Goal: Task Accomplishment & Management: Manage account settings

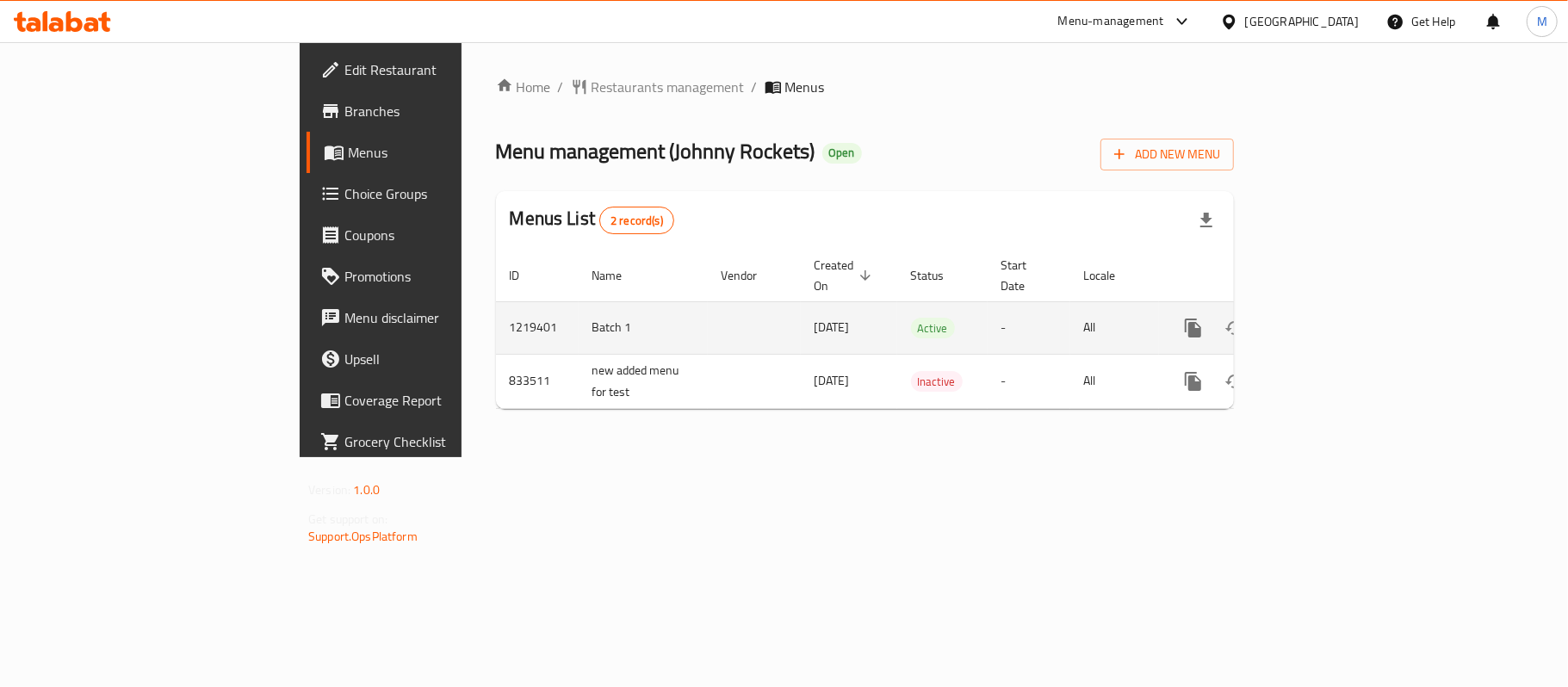
click at [1327, 318] on icon "enhanced table" at bounding box center [1316, 327] width 21 height 21
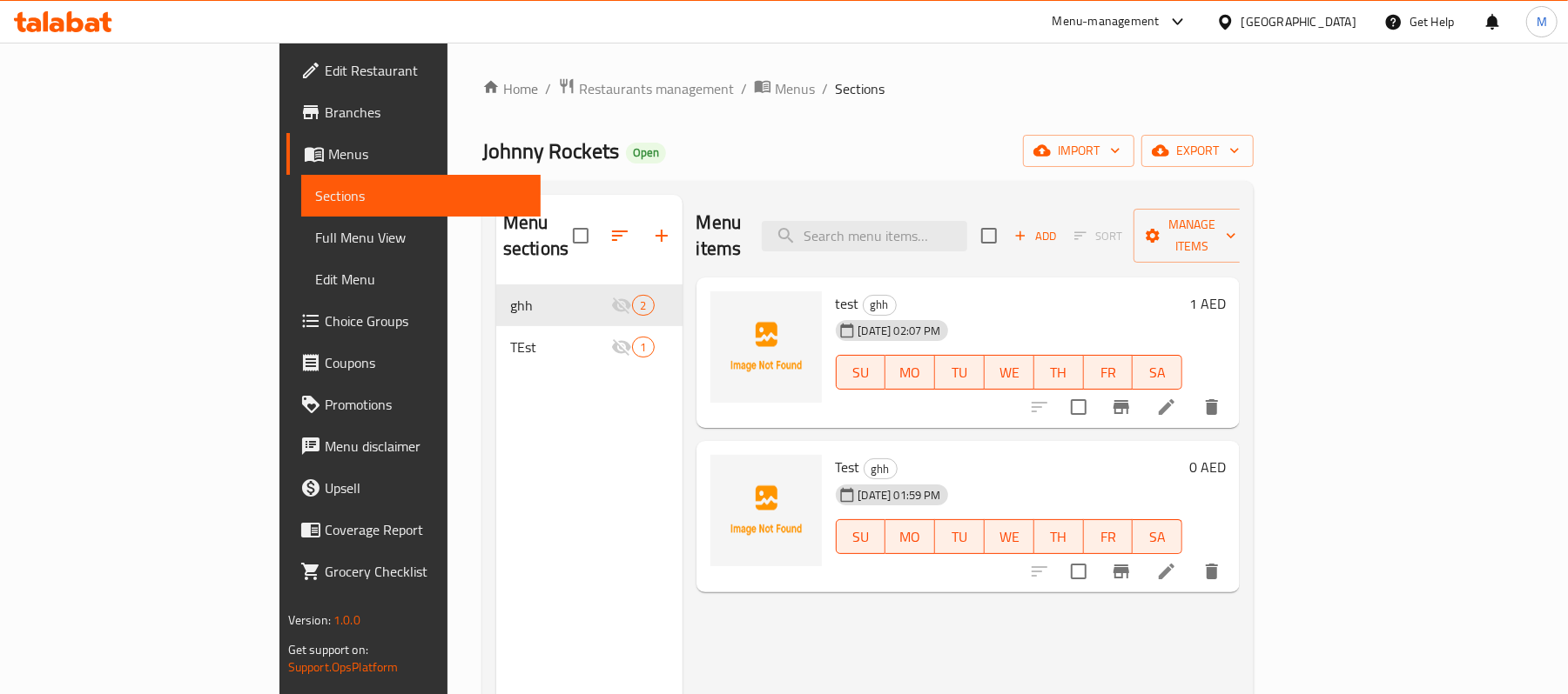
click at [1177, 397] on icon at bounding box center [1166, 407] width 21 height 21
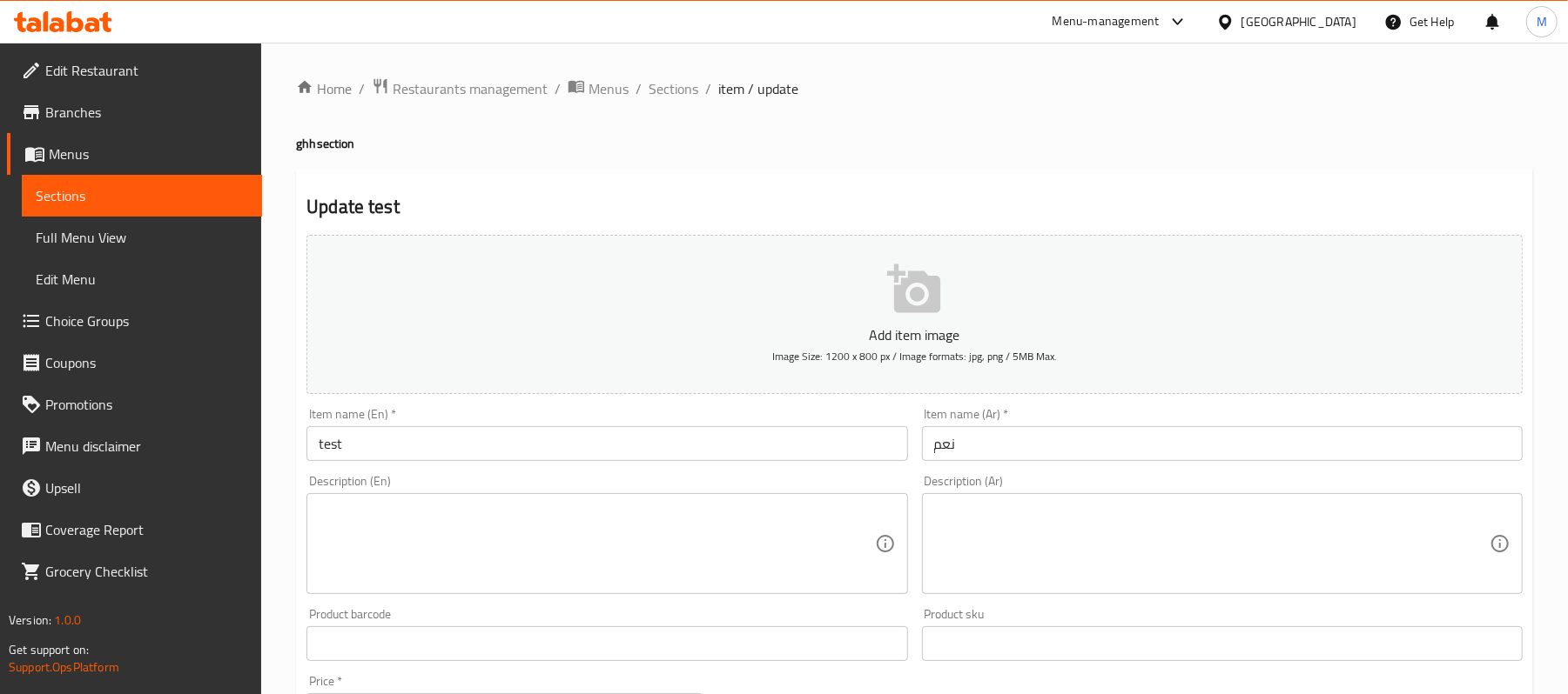
click at [78, 22] on icon at bounding box center [75, 21] width 17 height 21
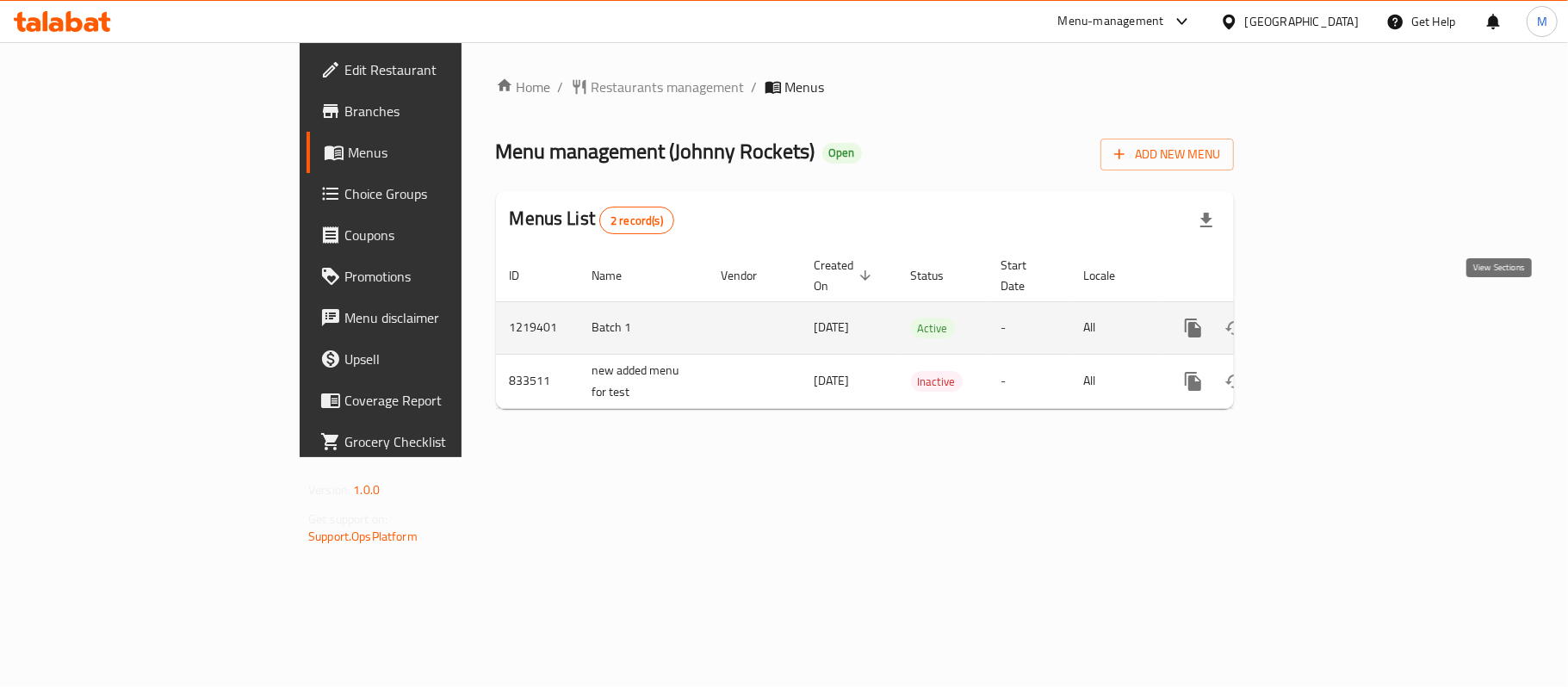
click at [1327, 318] on icon "enhanced table" at bounding box center [1316, 327] width 21 height 21
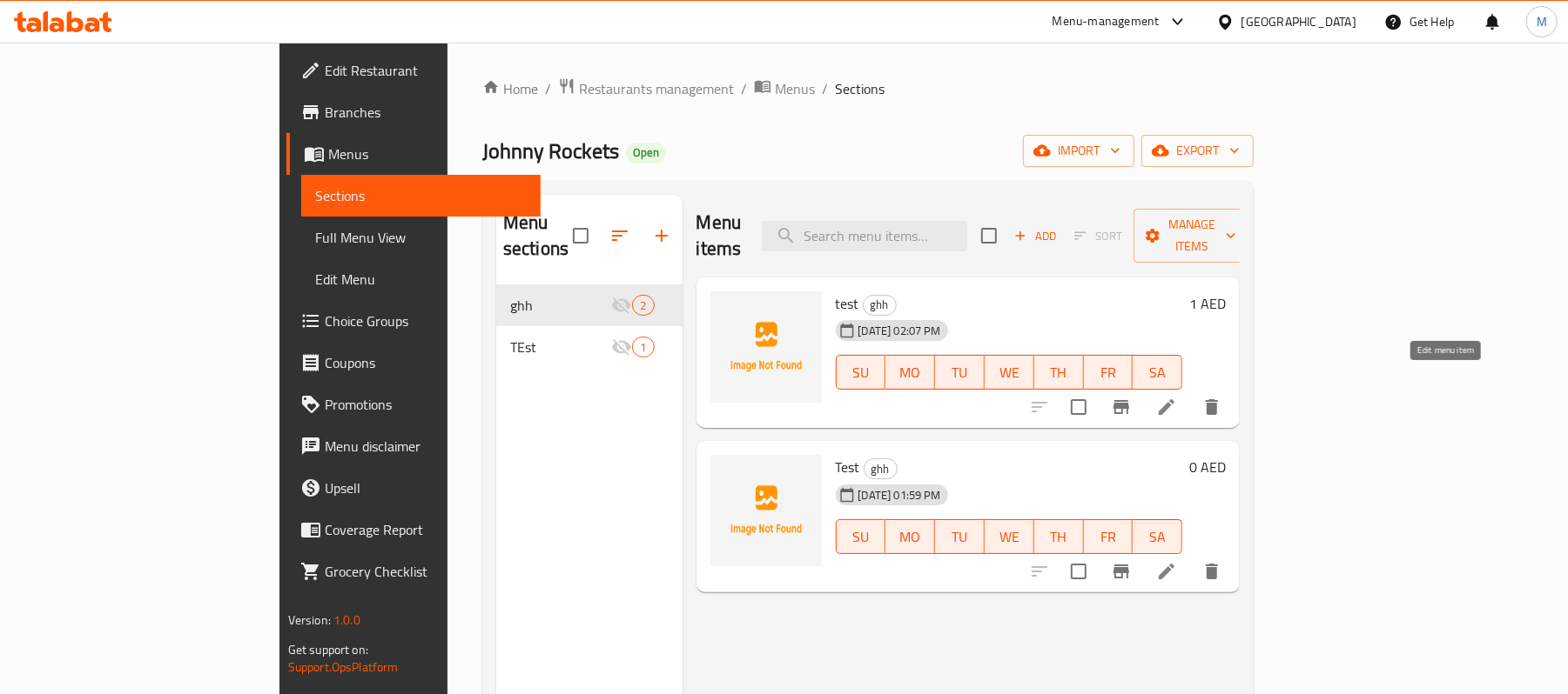
click at [1177, 397] on icon at bounding box center [1166, 407] width 21 height 21
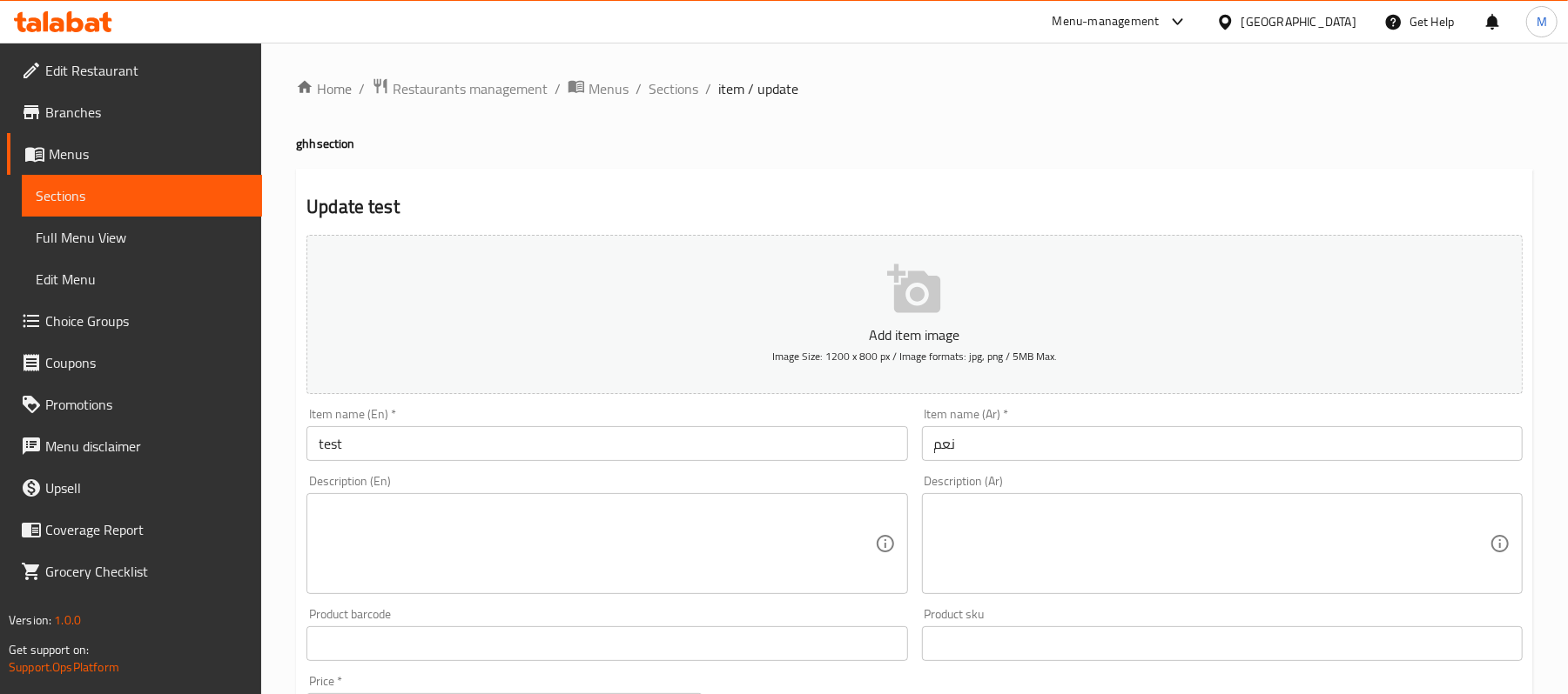
click at [105, 112] on span "Branches" at bounding box center [147, 112] width 203 height 21
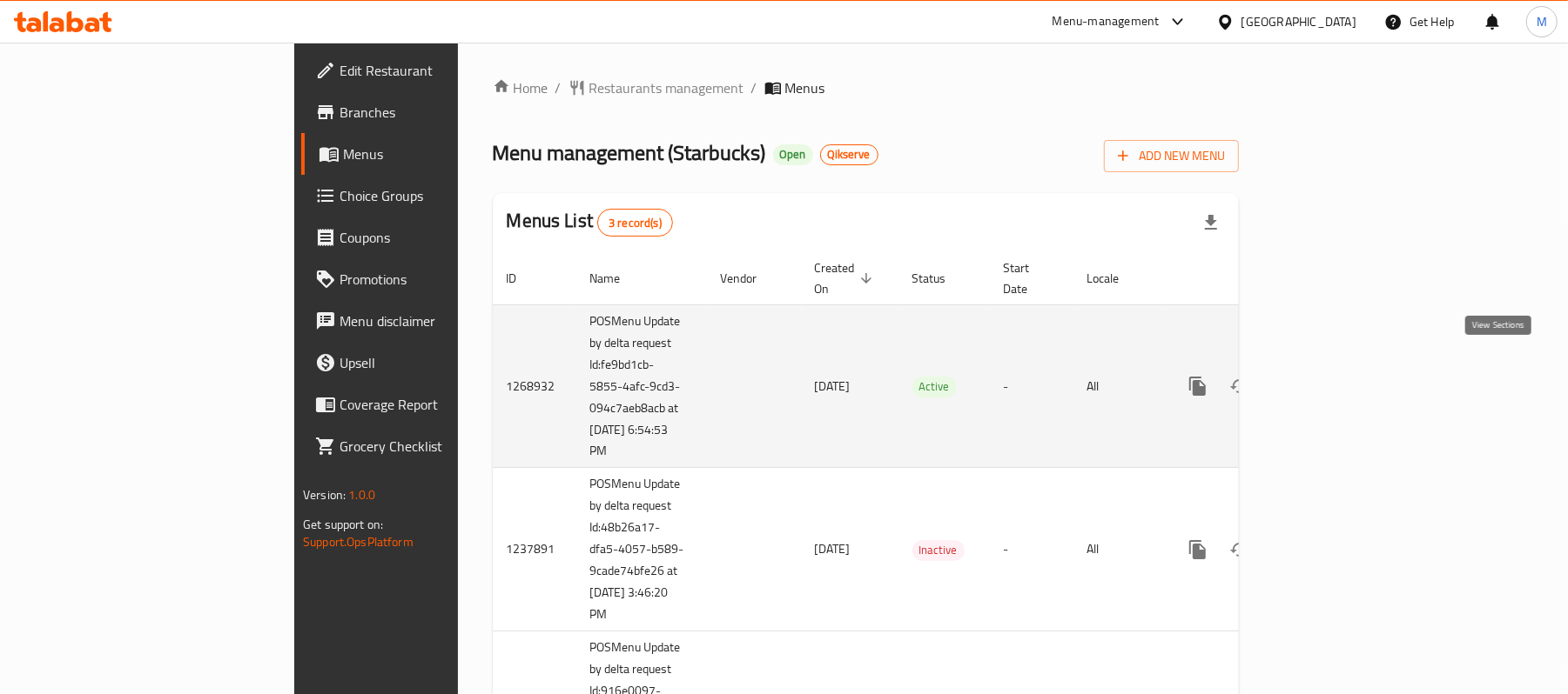
click at [1331, 378] on icon "enhanced table" at bounding box center [1323, 386] width 16 height 16
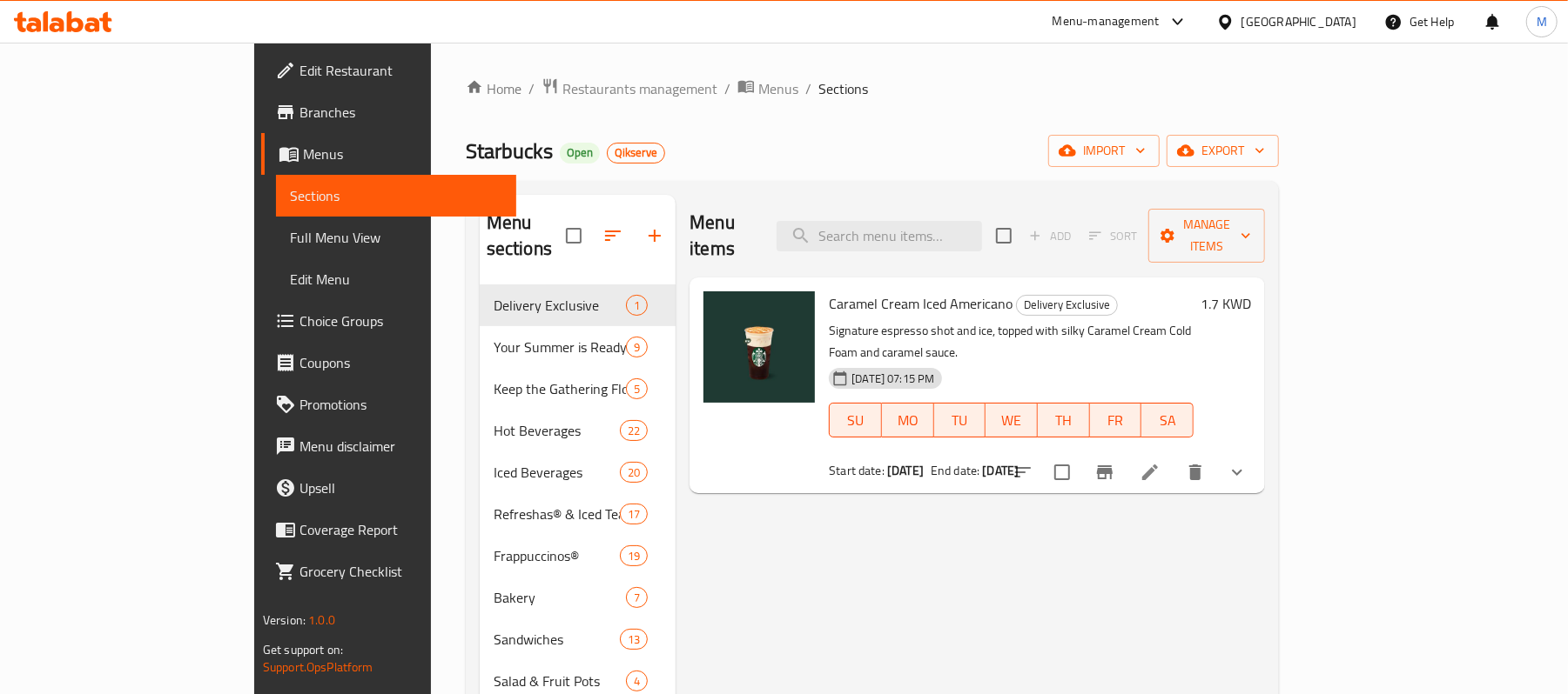
click at [299, 117] on span "Branches" at bounding box center [400, 112] width 203 height 21
